Goal: Find contact information: Find contact information

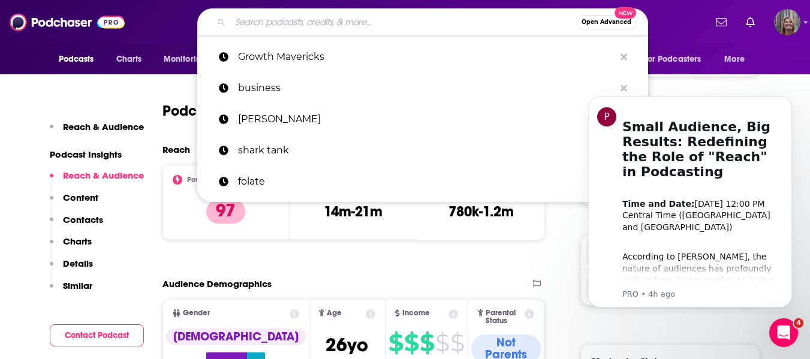
click at [263, 22] on input "Search podcasts, credits, & more..." at bounding box center [403, 22] width 346 height 19
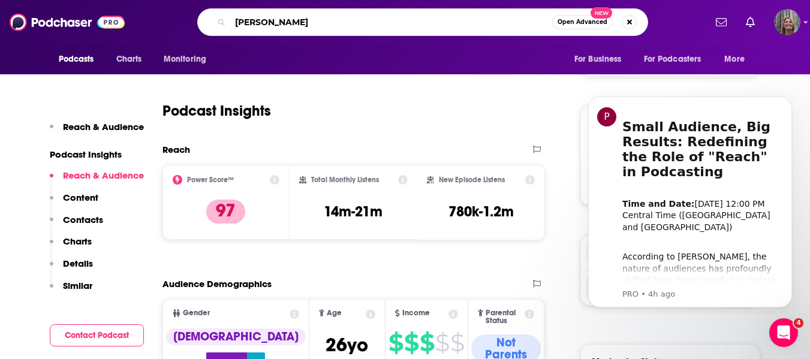
type input "[PERSON_NAME]"
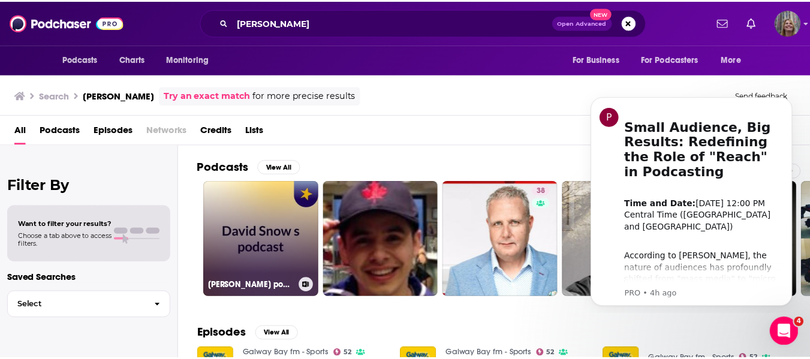
scroll to position [120, 0]
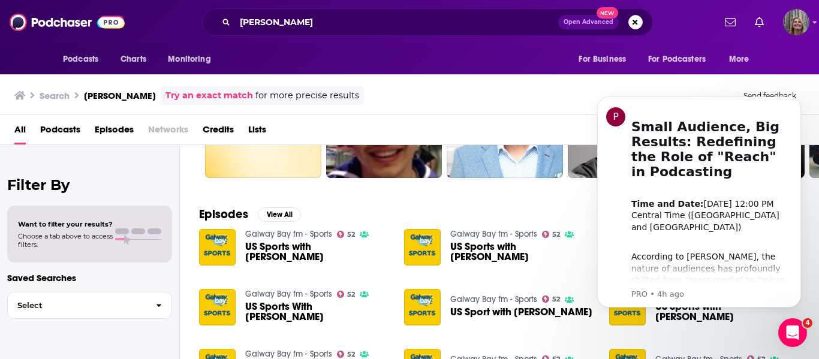
click at [68, 125] on span "Podcasts" at bounding box center [60, 132] width 40 height 25
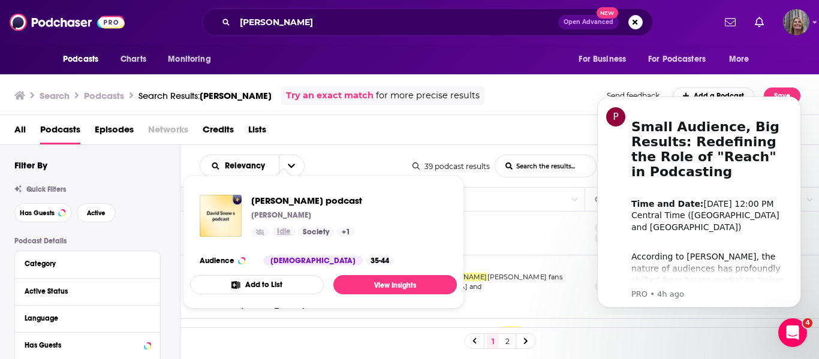
click at [291, 231] on link "Idle" at bounding box center [283, 232] width 23 height 10
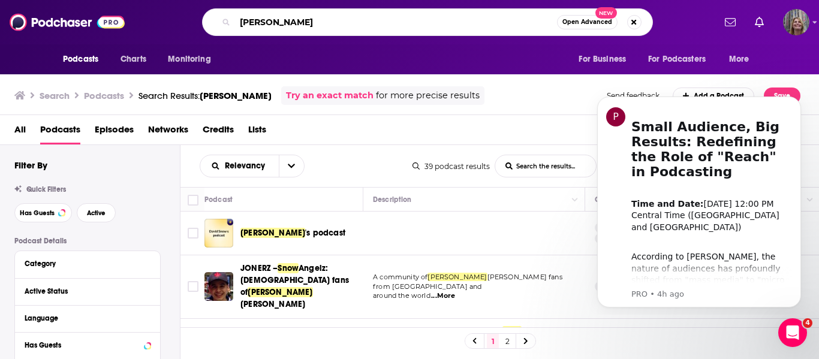
drag, startPoint x: 306, startPoint y: 25, endPoint x: 0, endPoint y: 25, distance: 305.8
click at [0, 25] on div "Podcasts Charts Monitoring [PERSON_NAME] Open Advanced New For Business For Pod…" at bounding box center [409, 22] width 819 height 44
type input "Doctor Health"
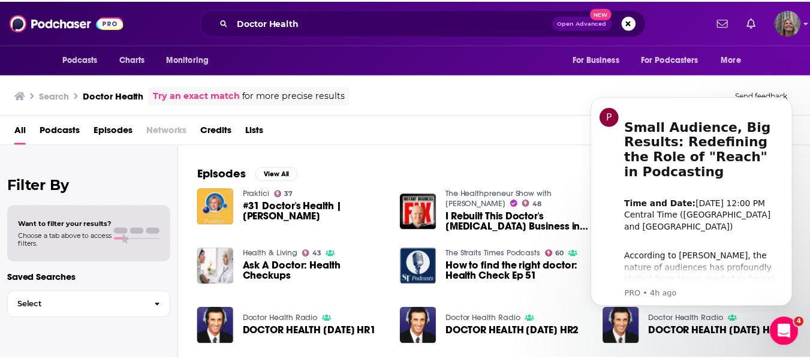
scroll to position [180, 0]
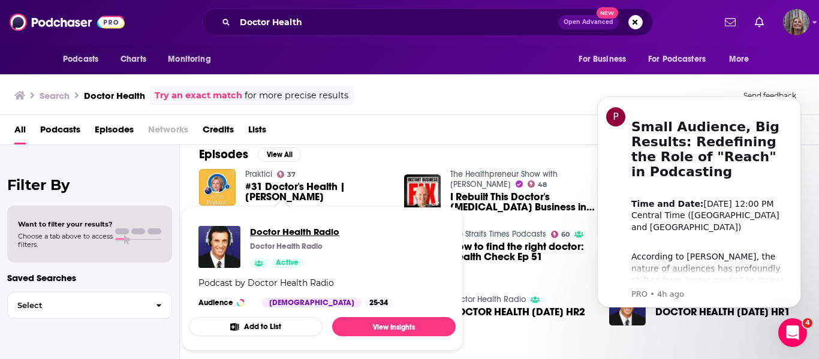
click at [265, 230] on span "Doctor Health Radio" at bounding box center [294, 231] width 89 height 11
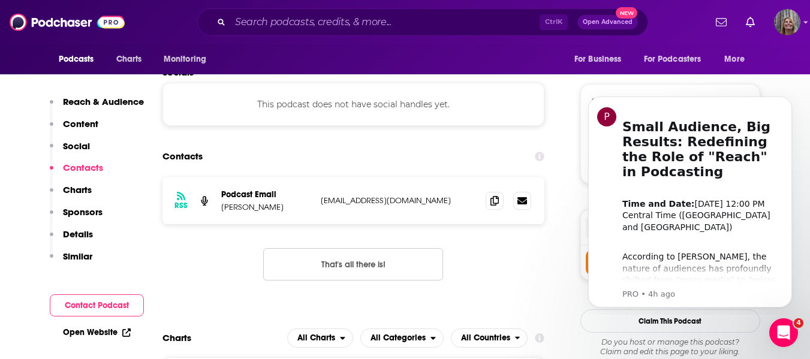
scroll to position [659, 0]
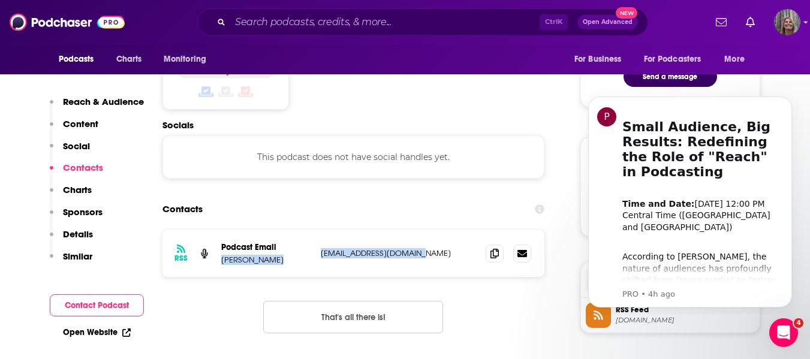
drag, startPoint x: 425, startPoint y: 254, endPoint x: 308, endPoint y: 254, distance: 116.9
click at [0, 0] on div "Podcast Email [PERSON_NAME] [EMAIL_ADDRESS][DOMAIN_NAME] [EMAIL_ADDRESS][DOMAIN…" at bounding box center [0, 0] width 0 height 0
click at [308, 254] on div "Podcast Email [PERSON_NAME]" at bounding box center [266, 253] width 90 height 23
drag, startPoint x: 317, startPoint y: 251, endPoint x: 436, endPoint y: 252, distance: 119.3
click at [436, 252] on div "RSS Podcast Email [PERSON_NAME] [EMAIL_ADDRESS][DOMAIN_NAME] [EMAIL_ADDRESS][DO…" at bounding box center [353, 253] width 382 height 47
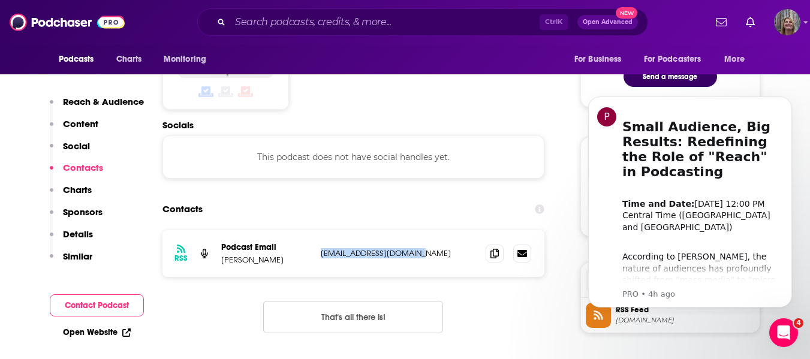
copy p "[EMAIL_ADDRESS][DOMAIN_NAME]"
